Goal: Information Seeking & Learning: Learn about a topic

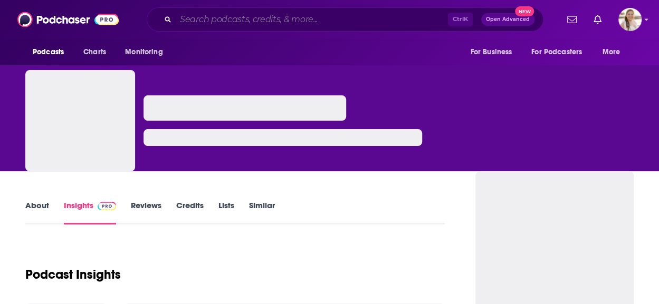
click at [275, 19] on input "Search podcasts, credits, & more..." at bounding box center [312, 19] width 272 height 17
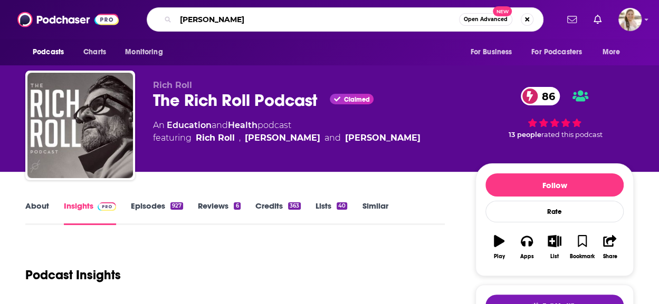
type input "[PERSON_NAME]"
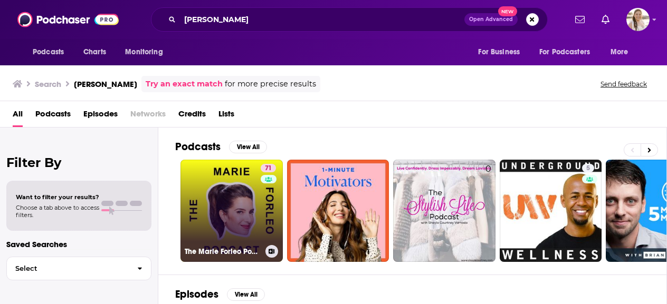
click at [234, 176] on link "71 The [PERSON_NAME] Podcast" at bounding box center [231, 211] width 102 height 102
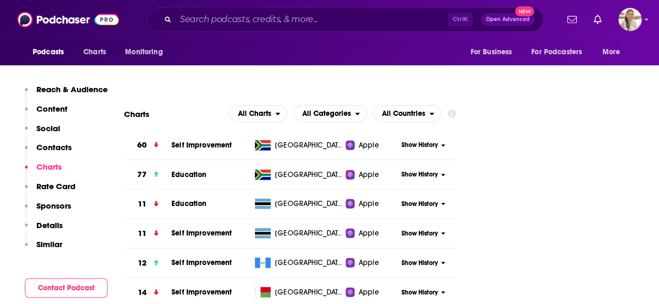
scroll to position [1222, 0]
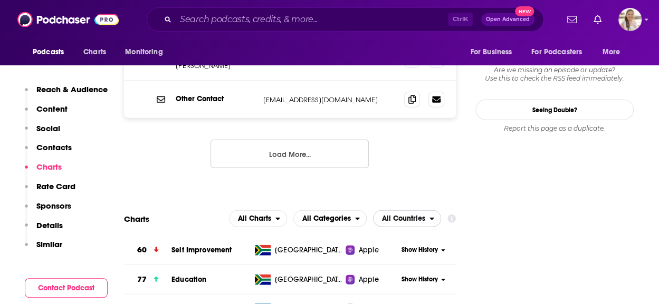
click at [423, 210] on span "All Countries" at bounding box center [401, 219] width 56 height 18
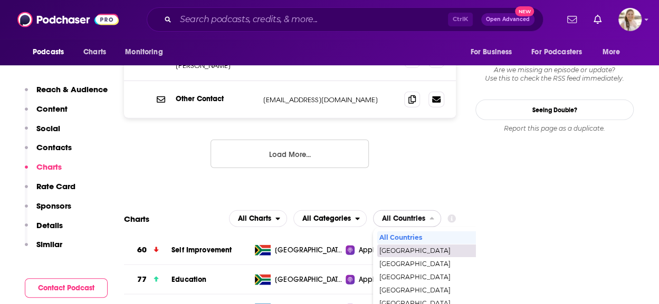
click at [416, 248] on span "[GEOGRAPHIC_DATA]" at bounding box center [452, 251] width 146 height 6
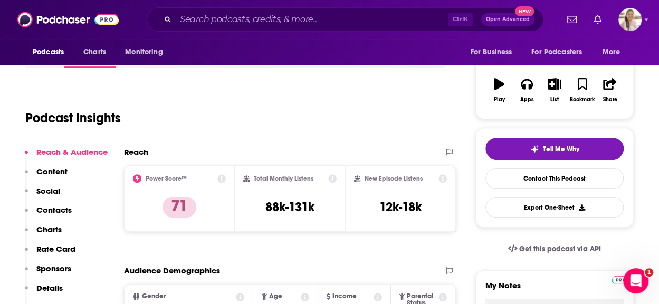
scroll to position [0, 0]
